Goal: Task Accomplishment & Management: Use online tool/utility

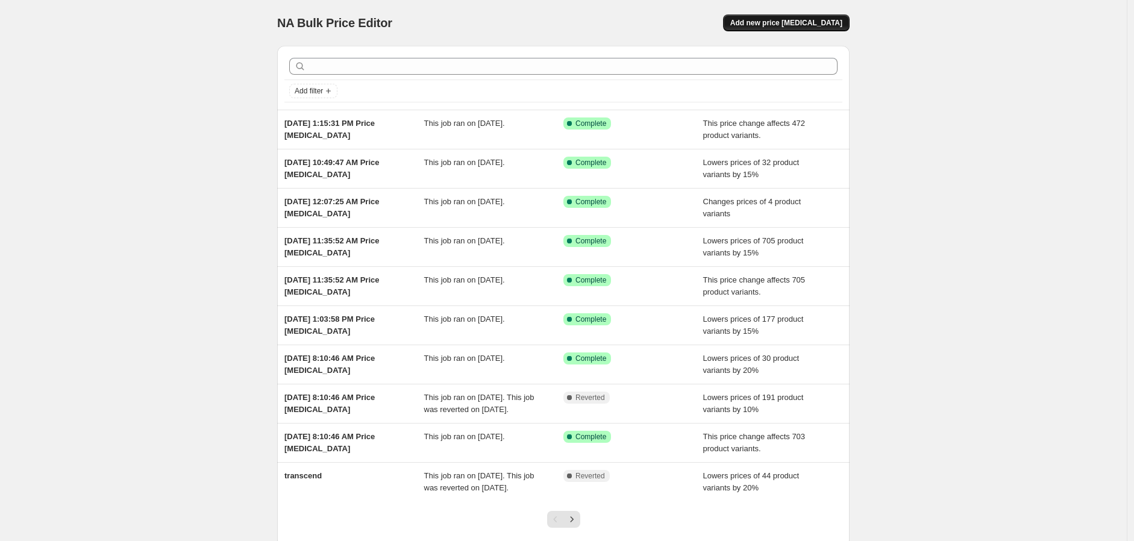
click at [780, 23] on span "Add new price [MEDICAL_DATA]" at bounding box center [786, 23] width 112 height 10
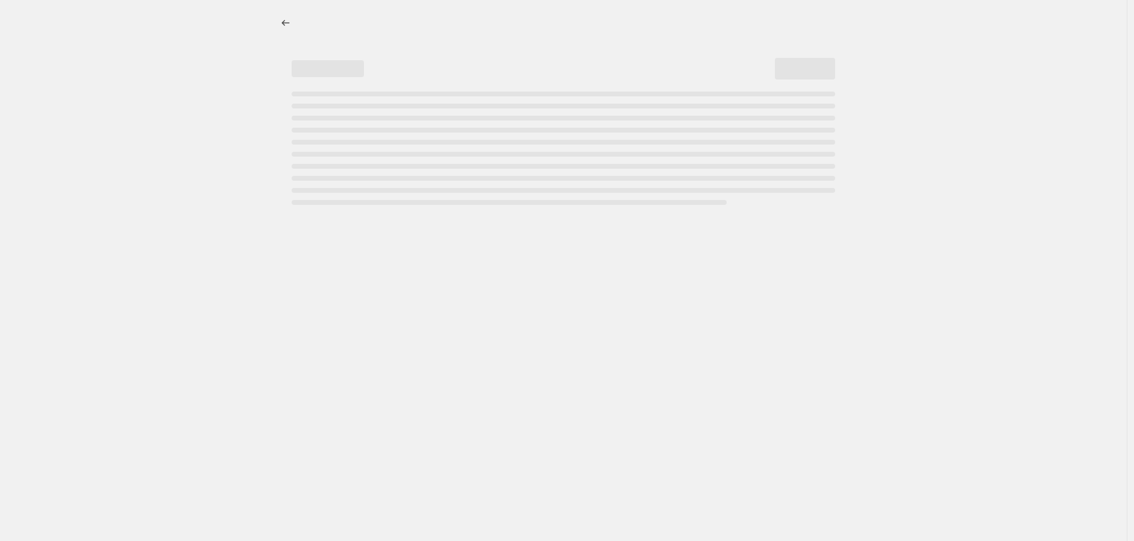
select select "percentage"
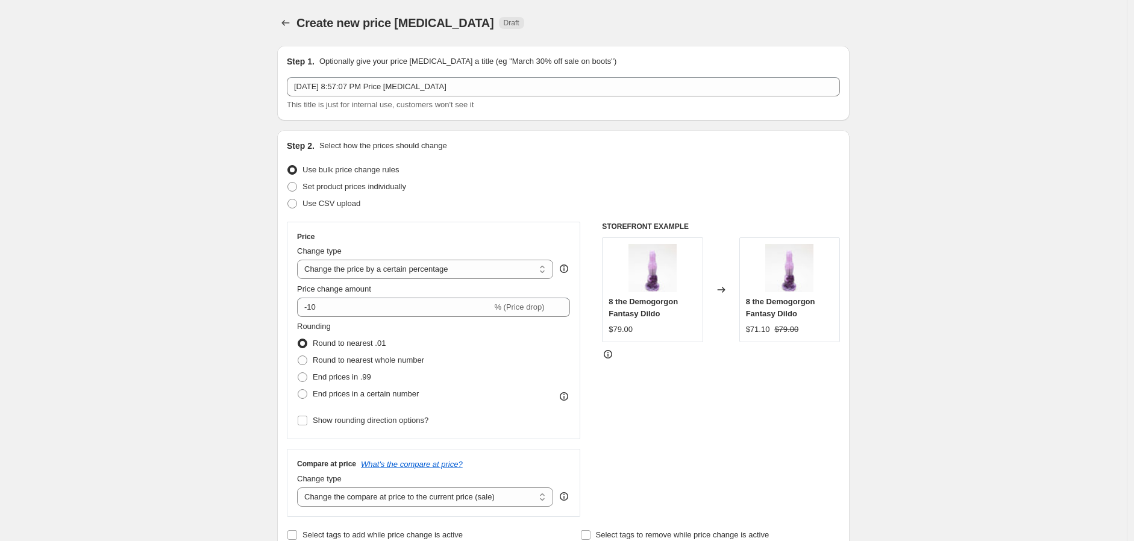
scroll to position [67, 0]
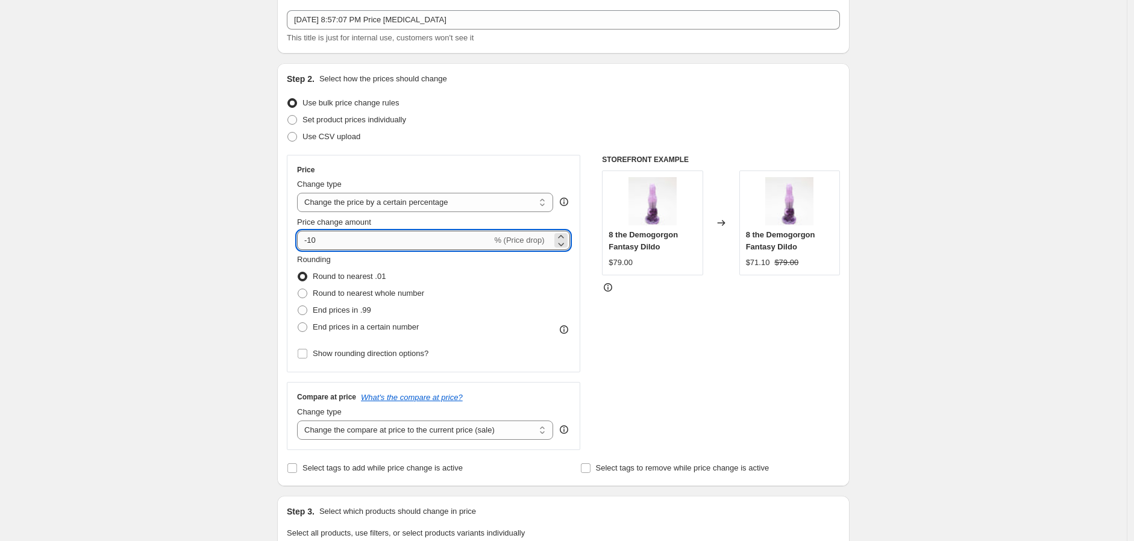
click at [375, 237] on input "-10" at bounding box center [394, 240] width 195 height 19
type input "-15"
click at [369, 295] on span "Round to nearest whole number" at bounding box center [368, 293] width 111 height 9
click at [298, 289] on input "Round to nearest whole number" at bounding box center [298, 289] width 1 height 1
radio input "true"
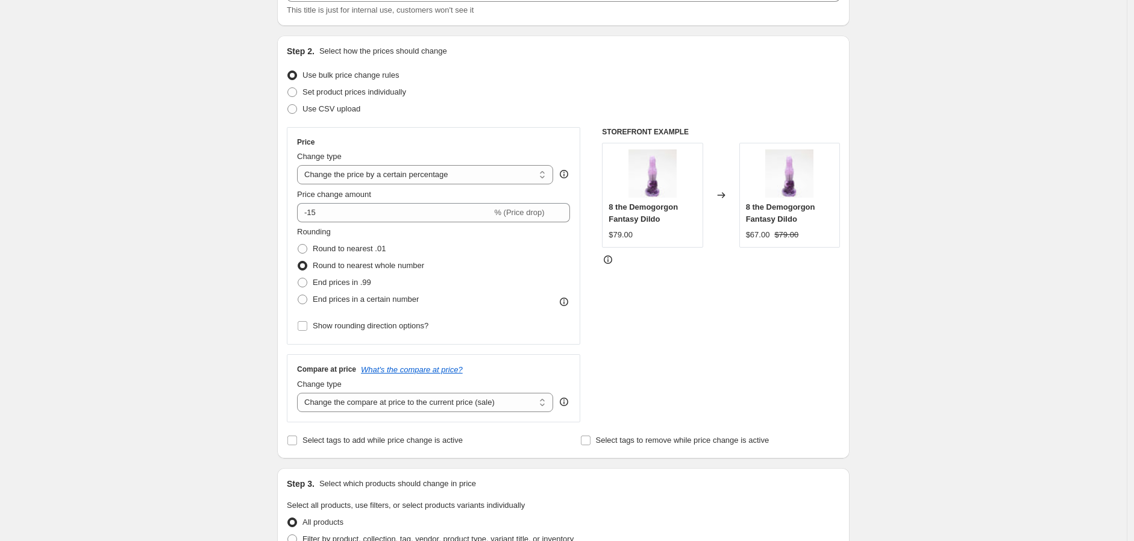
scroll to position [134, 0]
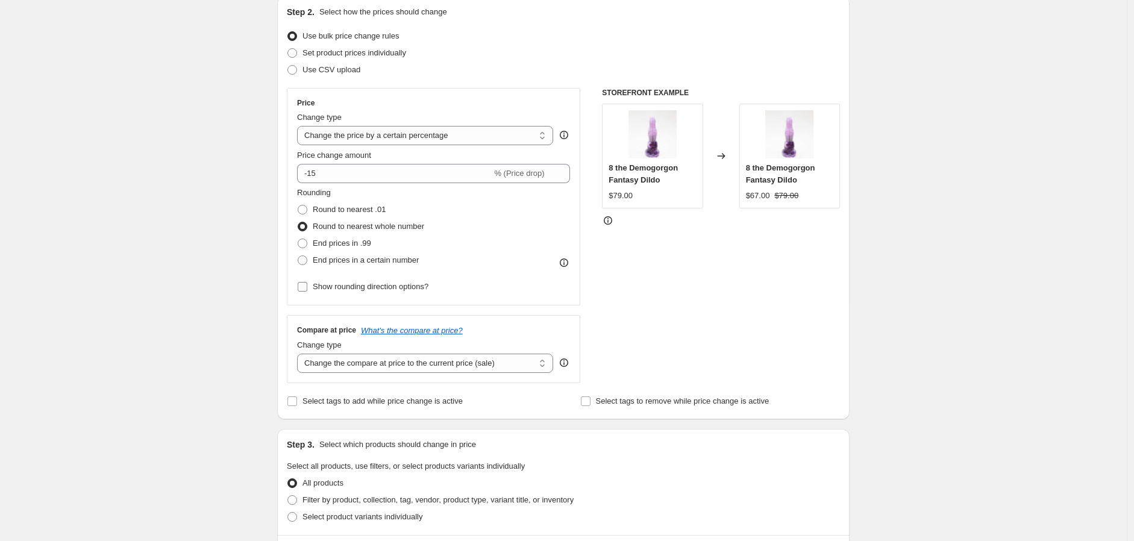
click at [342, 287] on span "Show rounding direction options?" at bounding box center [371, 286] width 116 height 9
click at [307, 287] on input "Show rounding direction options?" at bounding box center [303, 287] width 10 height 10
checkbox input "true"
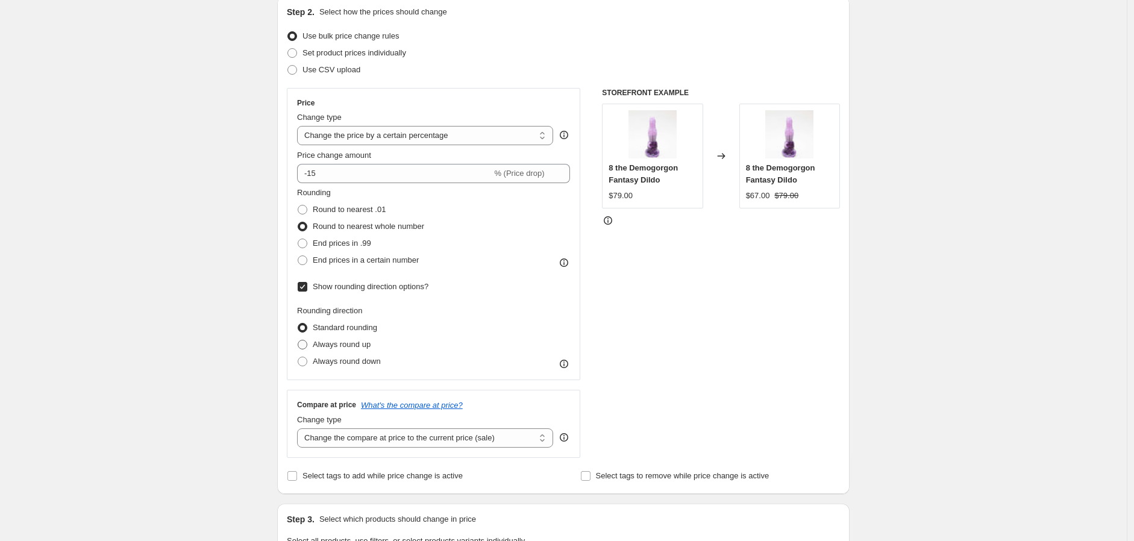
drag, startPoint x: 329, startPoint y: 344, endPoint x: 362, endPoint y: 340, distance: 33.4
click at [328, 344] on span "Always round up" at bounding box center [342, 344] width 58 height 9
click at [298, 340] on input "Always round up" at bounding box center [298, 340] width 1 height 1
radio input "true"
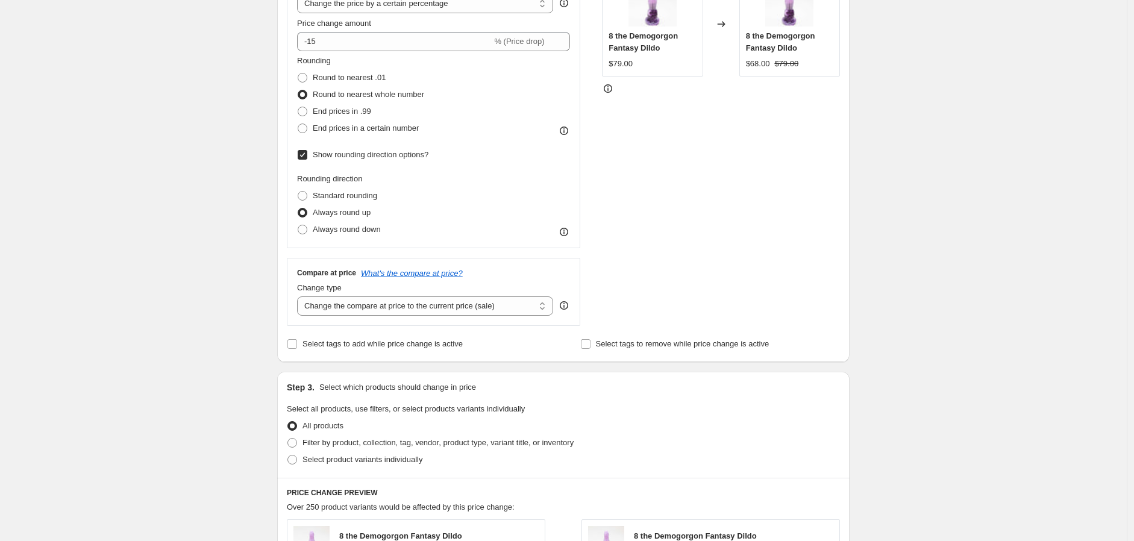
scroll to position [267, 0]
click at [482, 308] on select "Change the compare at price to the current price (sale) Change the compare at p…" at bounding box center [425, 304] width 256 height 19
select select "no_change"
click at [300, 298] on select "Change the compare at price to the current price (sale) Change the compare at p…" at bounding box center [425, 304] width 256 height 19
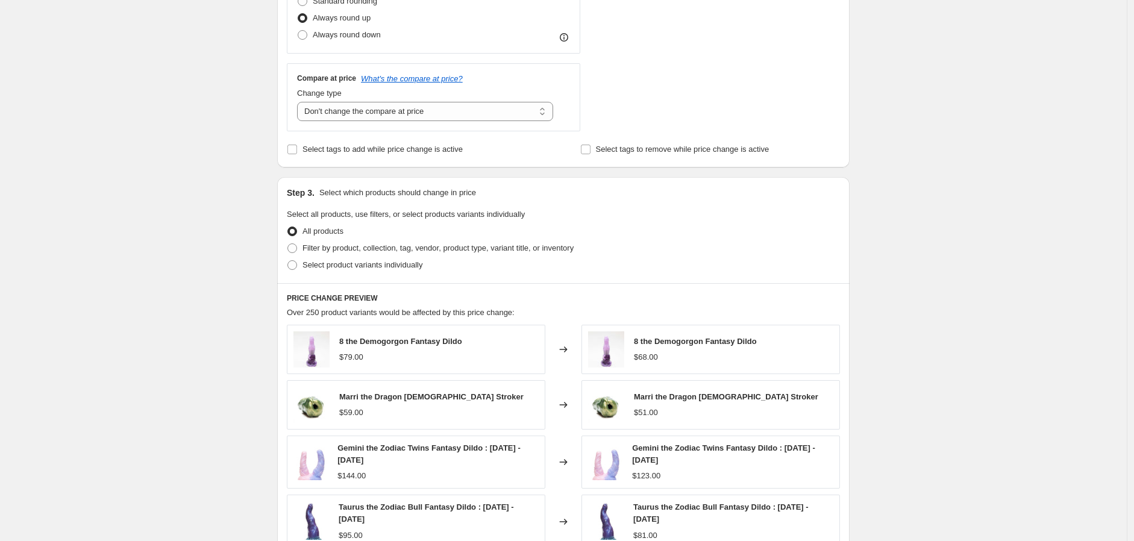
scroll to position [468, 0]
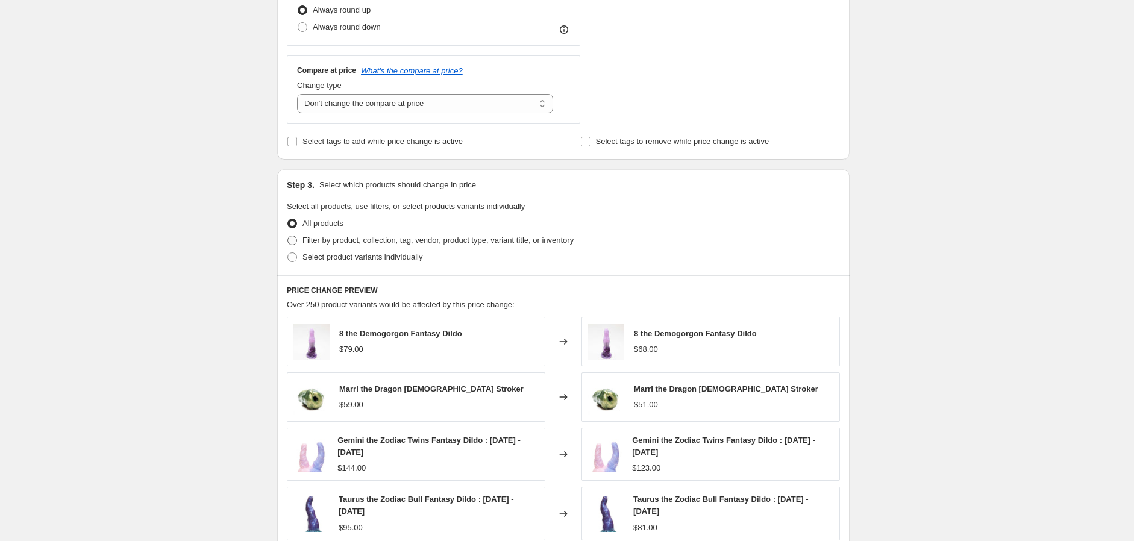
click at [438, 242] on span "Filter by product, collection, tag, vendor, product type, variant title, or inv…" at bounding box center [437, 240] width 271 height 9
click at [288, 236] on input "Filter by product, collection, tag, vendor, product type, variant title, or inv…" at bounding box center [287, 236] width 1 height 1
radio input "true"
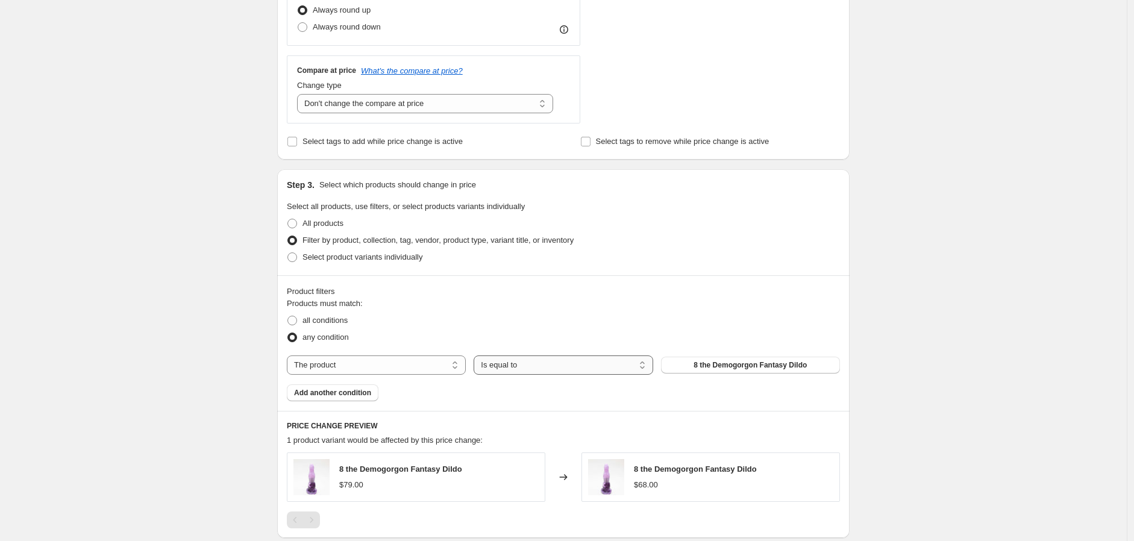
click at [531, 366] on select "Is equal to Is not equal to" at bounding box center [562, 364] width 179 height 19
select select "not_equal"
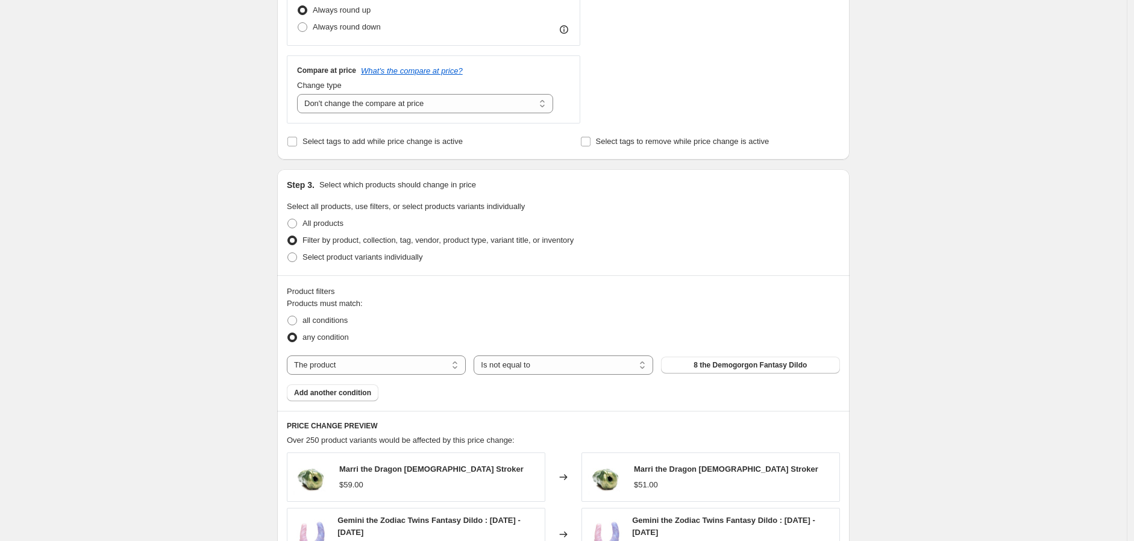
click at [693, 370] on span "8 the Demogorgon Fantasy Dildo" at bounding box center [749, 365] width 113 height 10
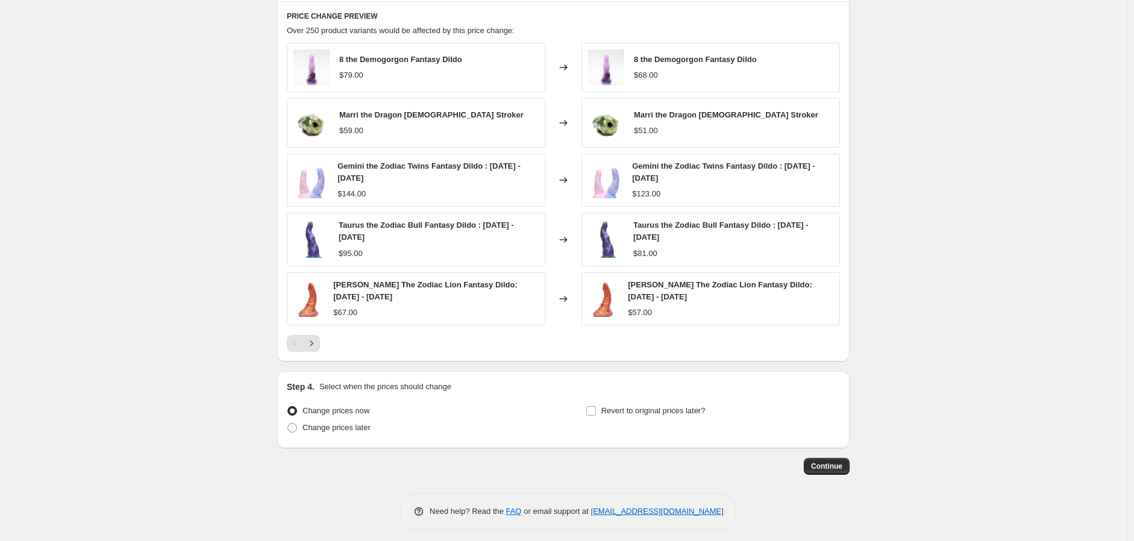
scroll to position [889, 0]
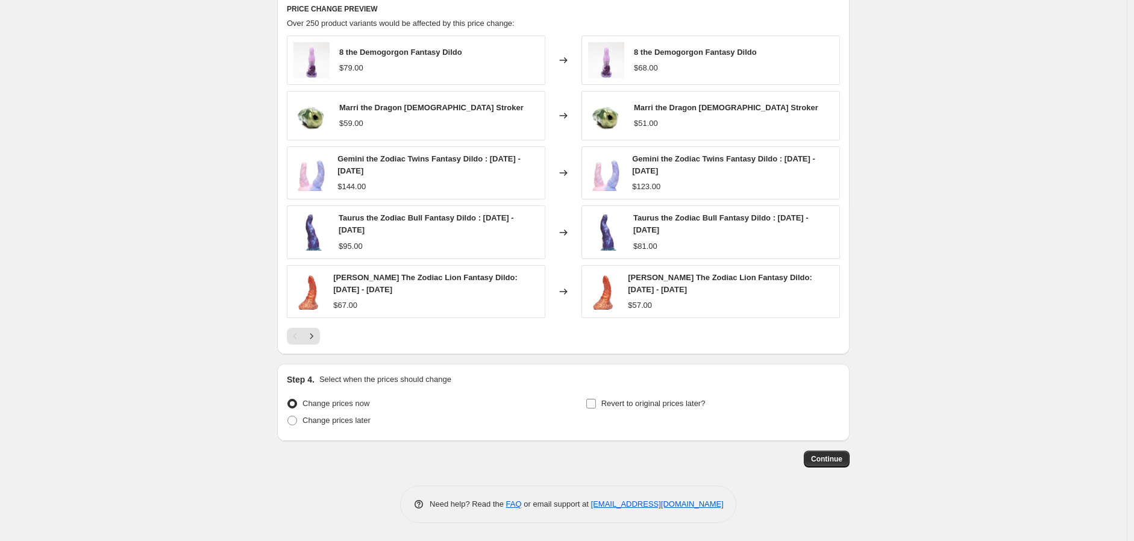
click at [596, 406] on input "Revert to original prices later?" at bounding box center [591, 404] width 10 height 10
checkbox input "true"
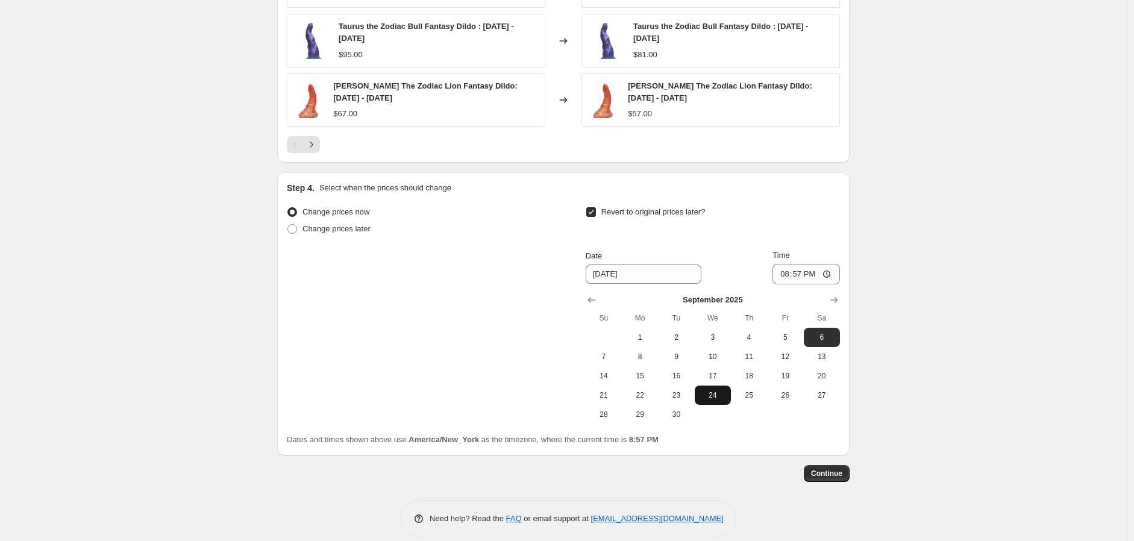
scroll to position [1095, 0]
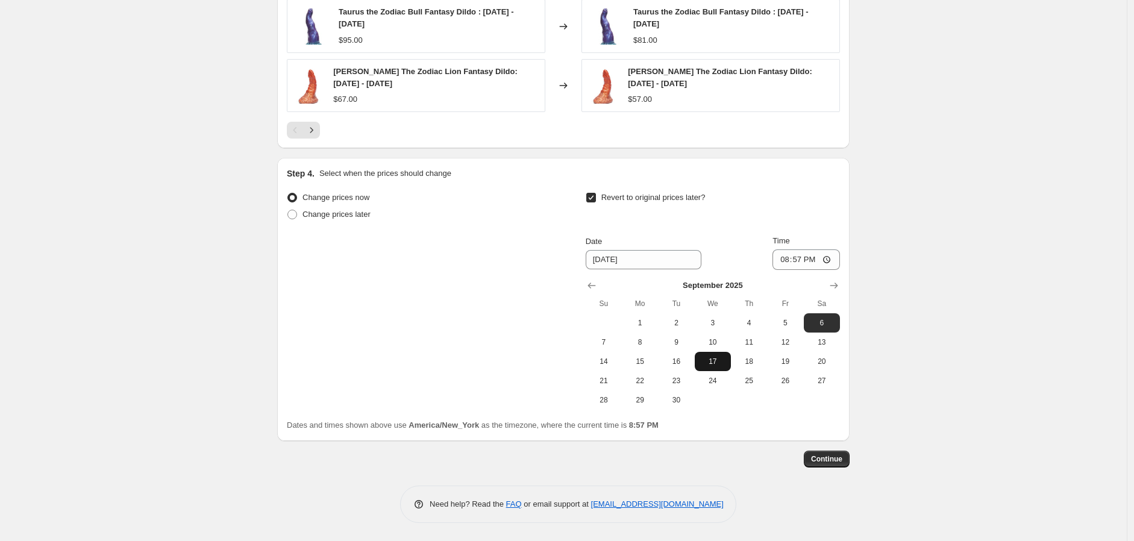
click at [719, 363] on span "17" at bounding box center [712, 362] width 27 height 10
type input "[DATE]"
click at [797, 260] on input "20:57" at bounding box center [805, 259] width 67 height 20
click at [781, 259] on input "20:57" at bounding box center [805, 259] width 67 height 20
click at [781, 258] on input "20:57" at bounding box center [805, 259] width 67 height 20
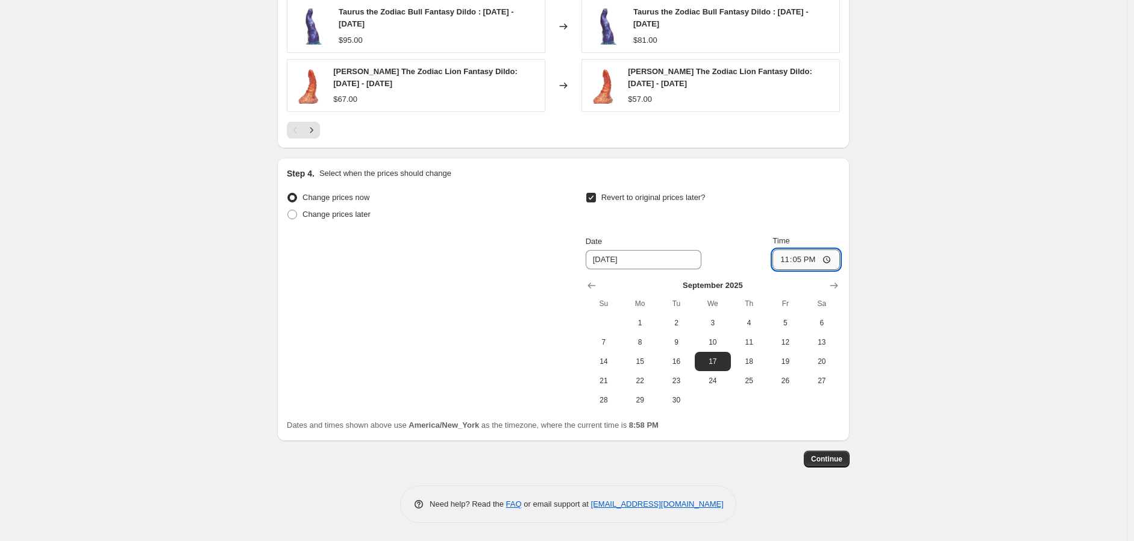
type input "23:59"
click at [842, 456] on span "Continue" at bounding box center [826, 459] width 31 height 10
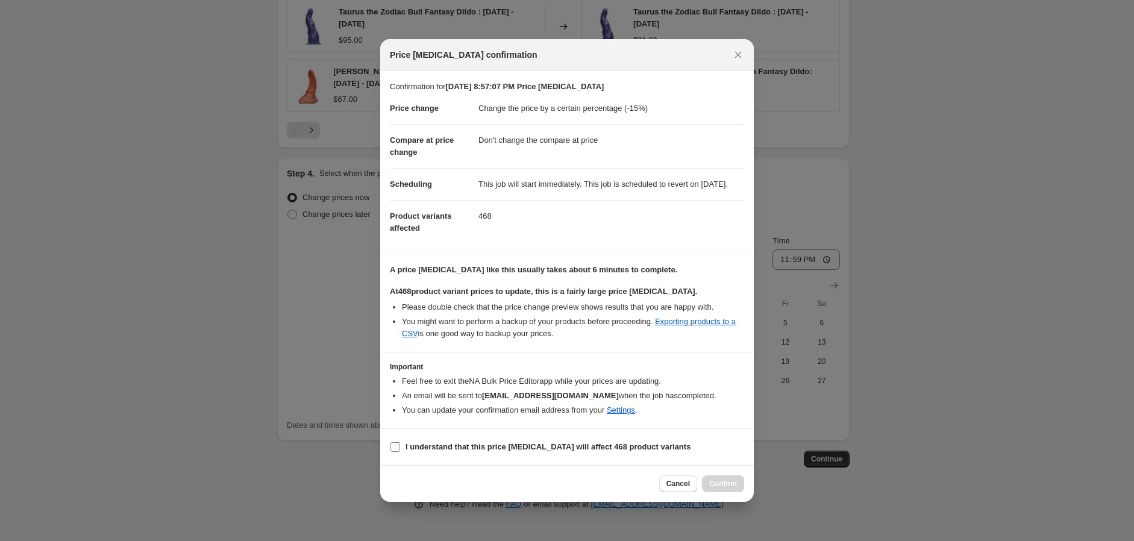
click at [396, 452] on span ":r24:" at bounding box center [395, 447] width 11 height 11
click at [396, 452] on input "I understand that this price [MEDICAL_DATA] will affect 468 product variants" at bounding box center [395, 447] width 10 height 10
checkbox input "true"
click at [730, 489] on span "Confirm" at bounding box center [723, 484] width 28 height 10
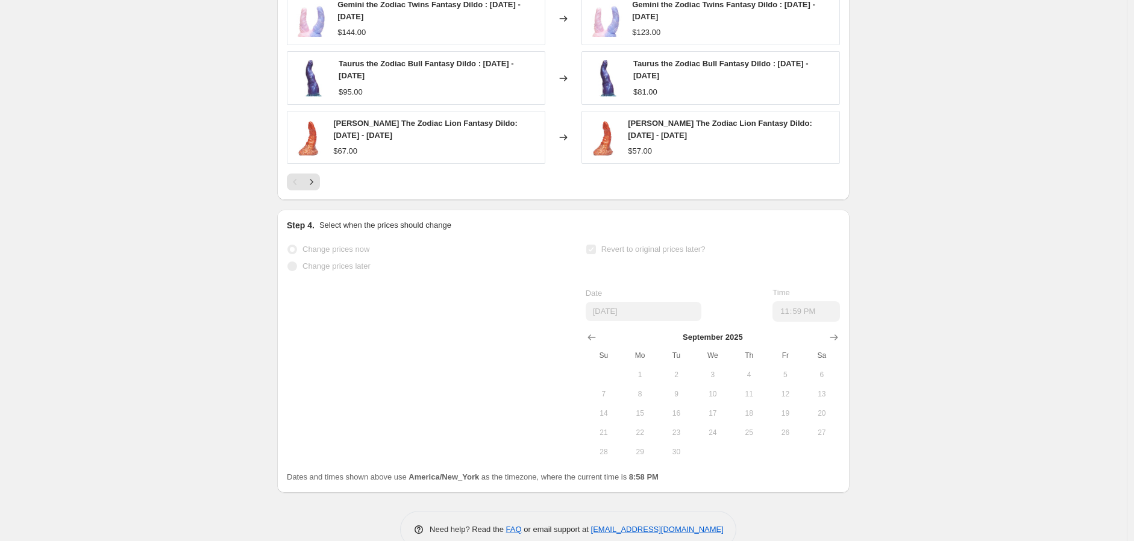
scroll to position [1125, 0]
click at [546, 292] on div "Change prices now Change prices later Revert to original prices later? Date [DA…" at bounding box center [563, 352] width 553 height 220
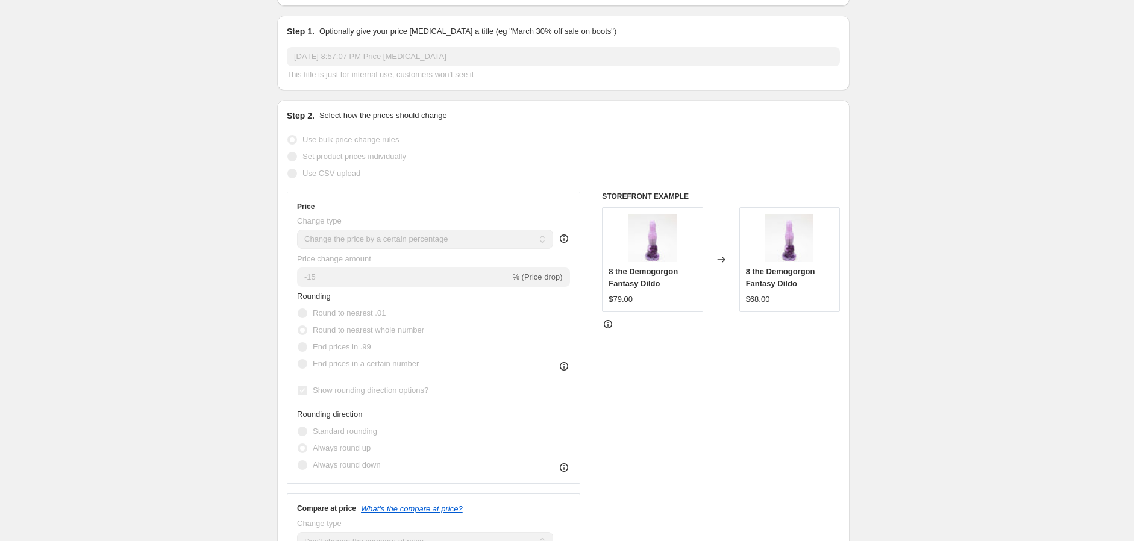
scroll to position [0, 0]
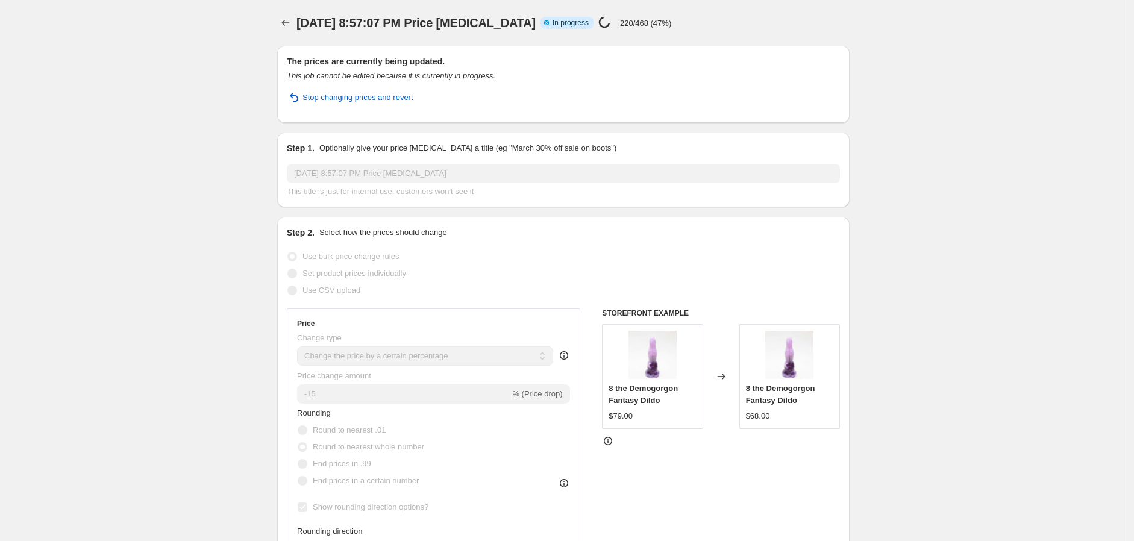
click at [731, 35] on div "[DATE] 8:57:07 PM Price [MEDICAL_DATA]. This page is ready [DATE] 8:57:07 PM Pr…" at bounding box center [563, 23] width 572 height 46
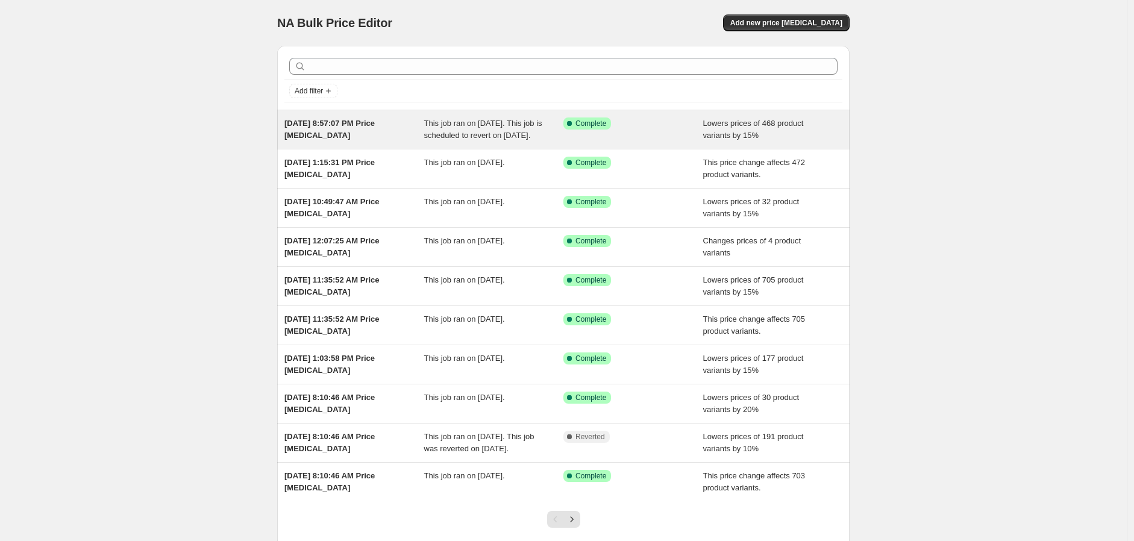
click at [393, 139] on div "[DATE] 8:57:07 PM Price [MEDICAL_DATA]" at bounding box center [354, 129] width 140 height 24
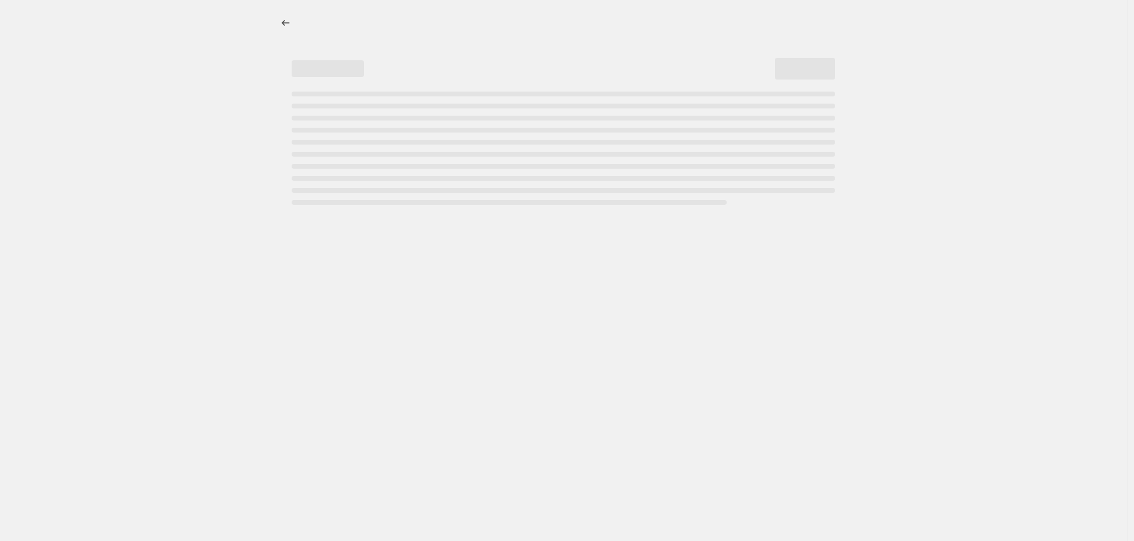
select select "percentage"
select select "no_change"
select select "not_equal"
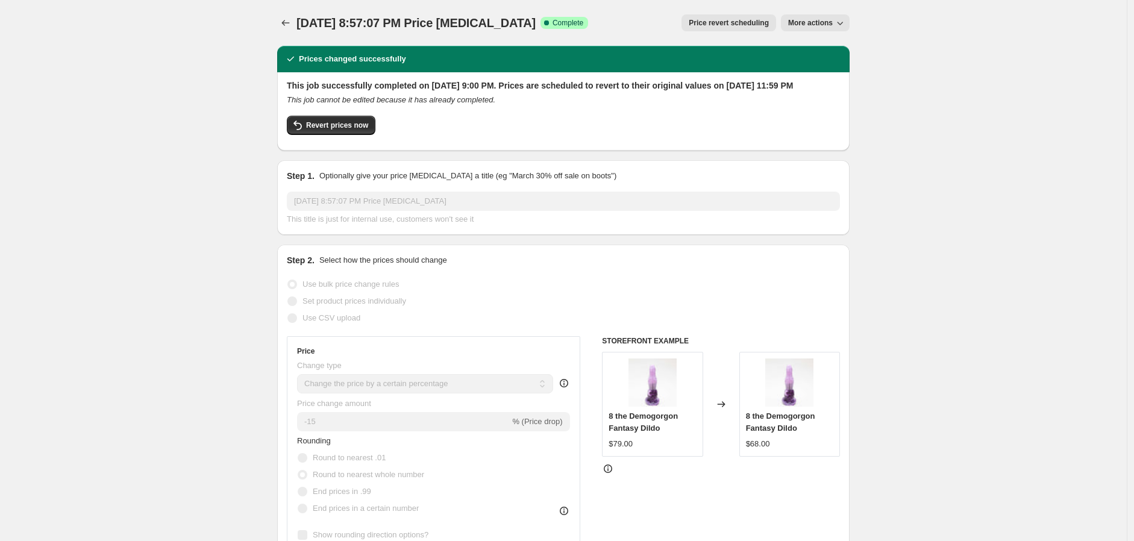
click at [730, 27] on span "Price revert scheduling" at bounding box center [729, 23] width 80 height 10
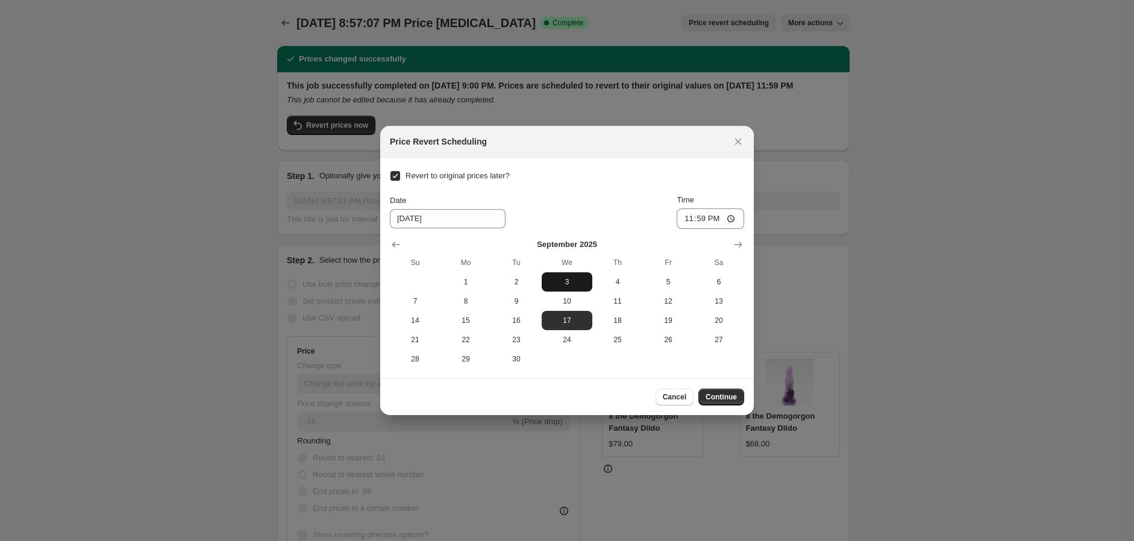
click at [564, 283] on span "3" at bounding box center [566, 282] width 41 height 10
type input "[DATE]"
click at [712, 398] on span "Continue" at bounding box center [720, 397] width 31 height 10
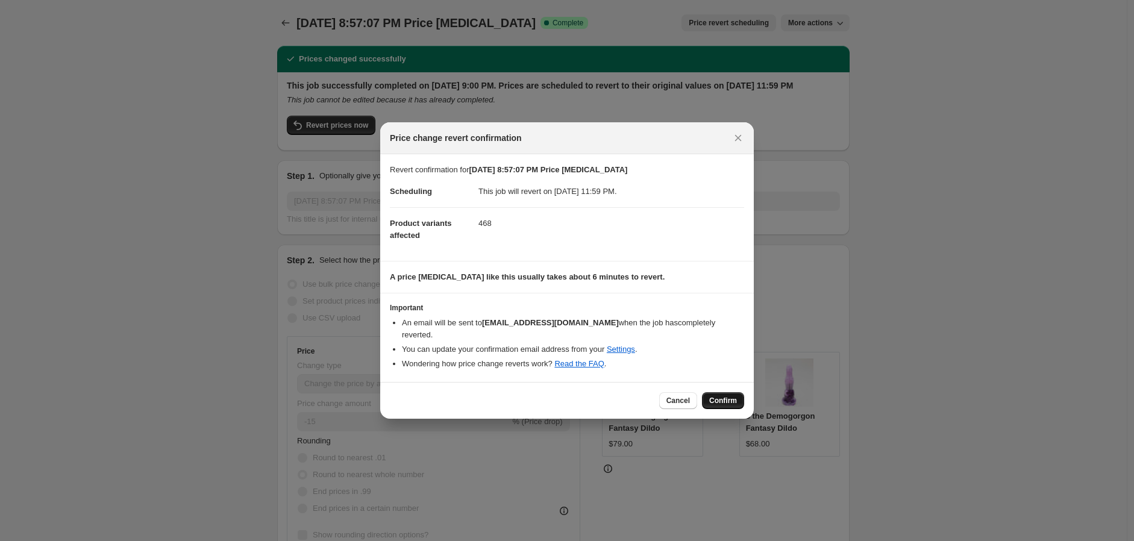
click at [713, 396] on span "Confirm" at bounding box center [723, 401] width 28 height 10
